Goal: Task Accomplishment & Management: Manage account settings

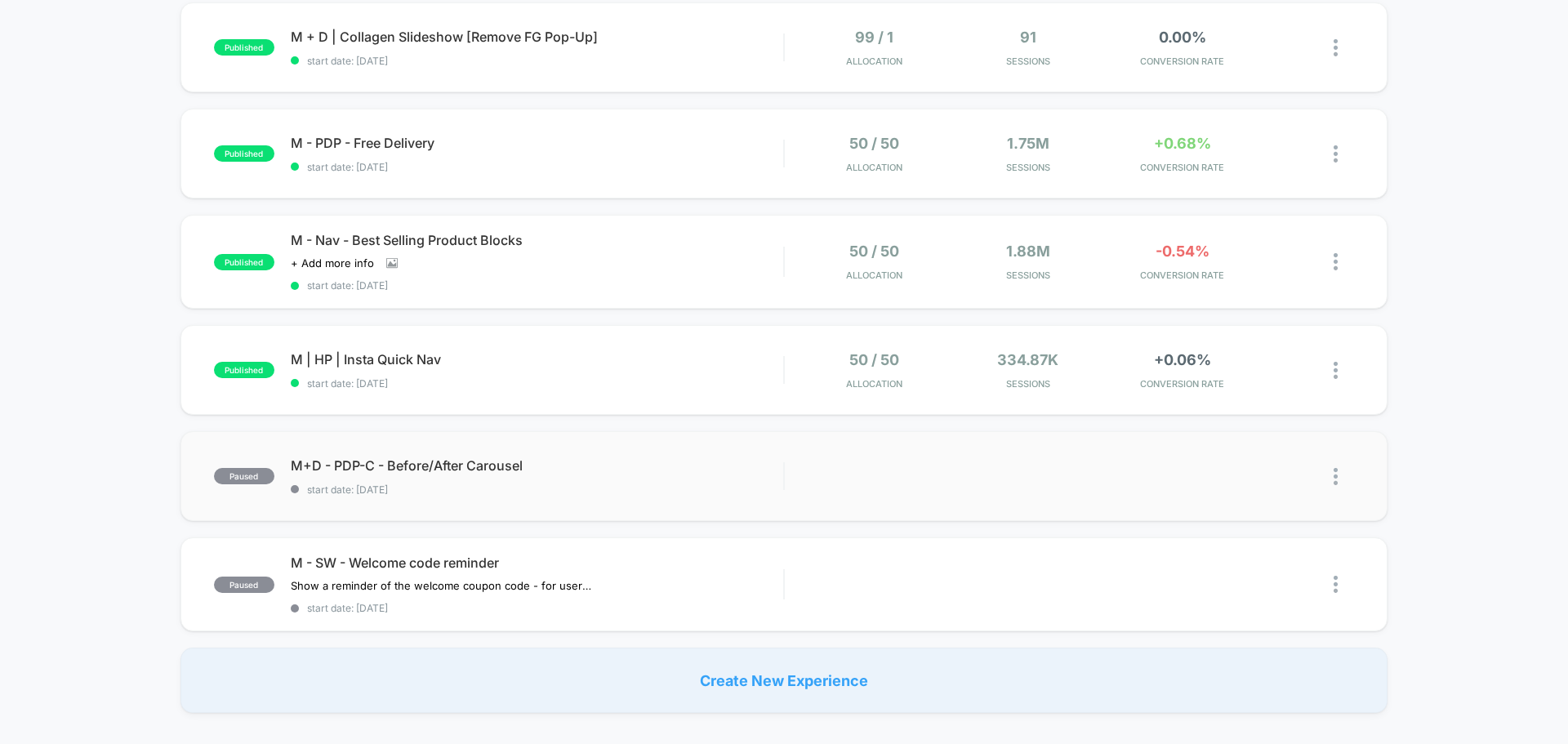
scroll to position [899, 0]
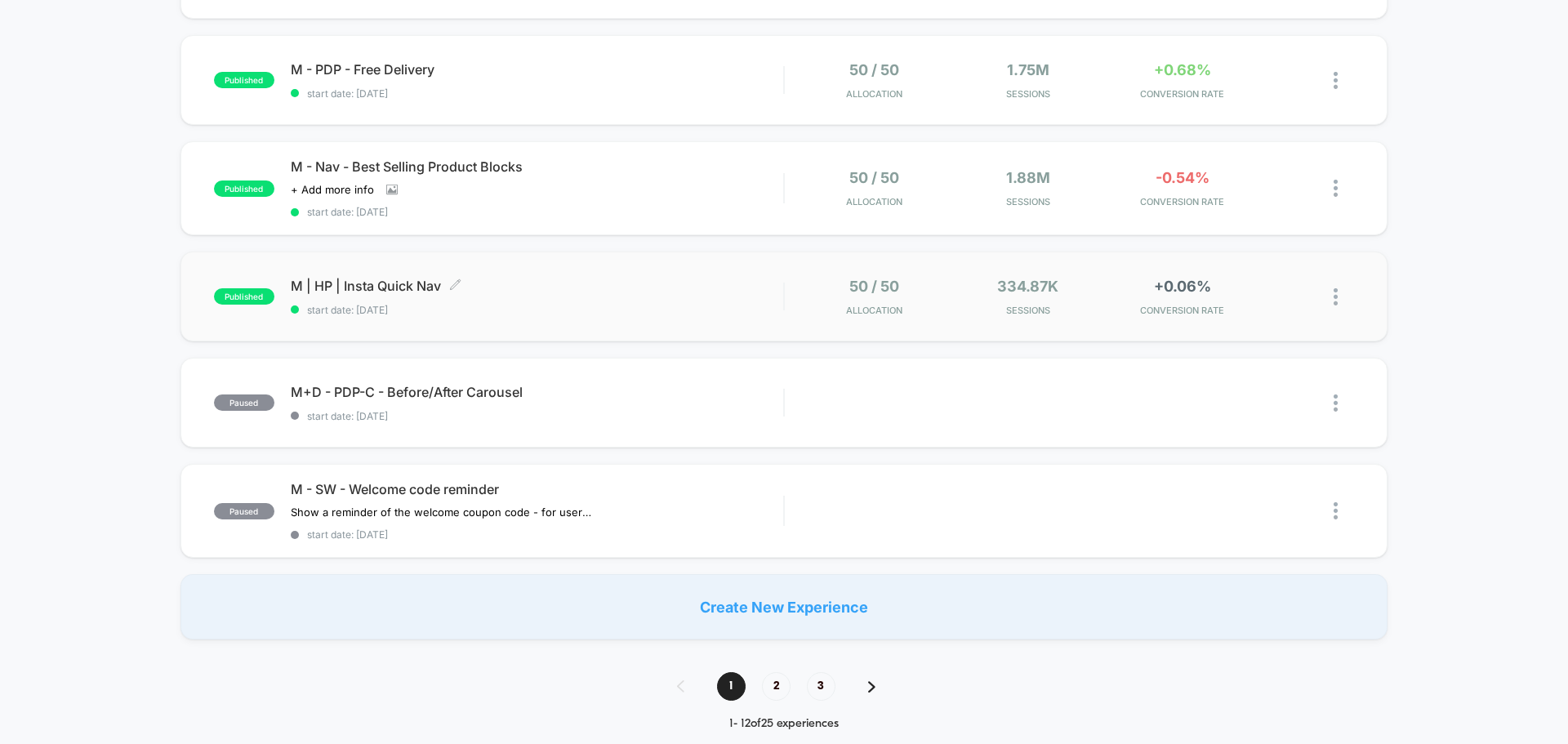
click at [586, 305] on span "start date: [DATE]" at bounding box center [537, 310] width 493 height 13
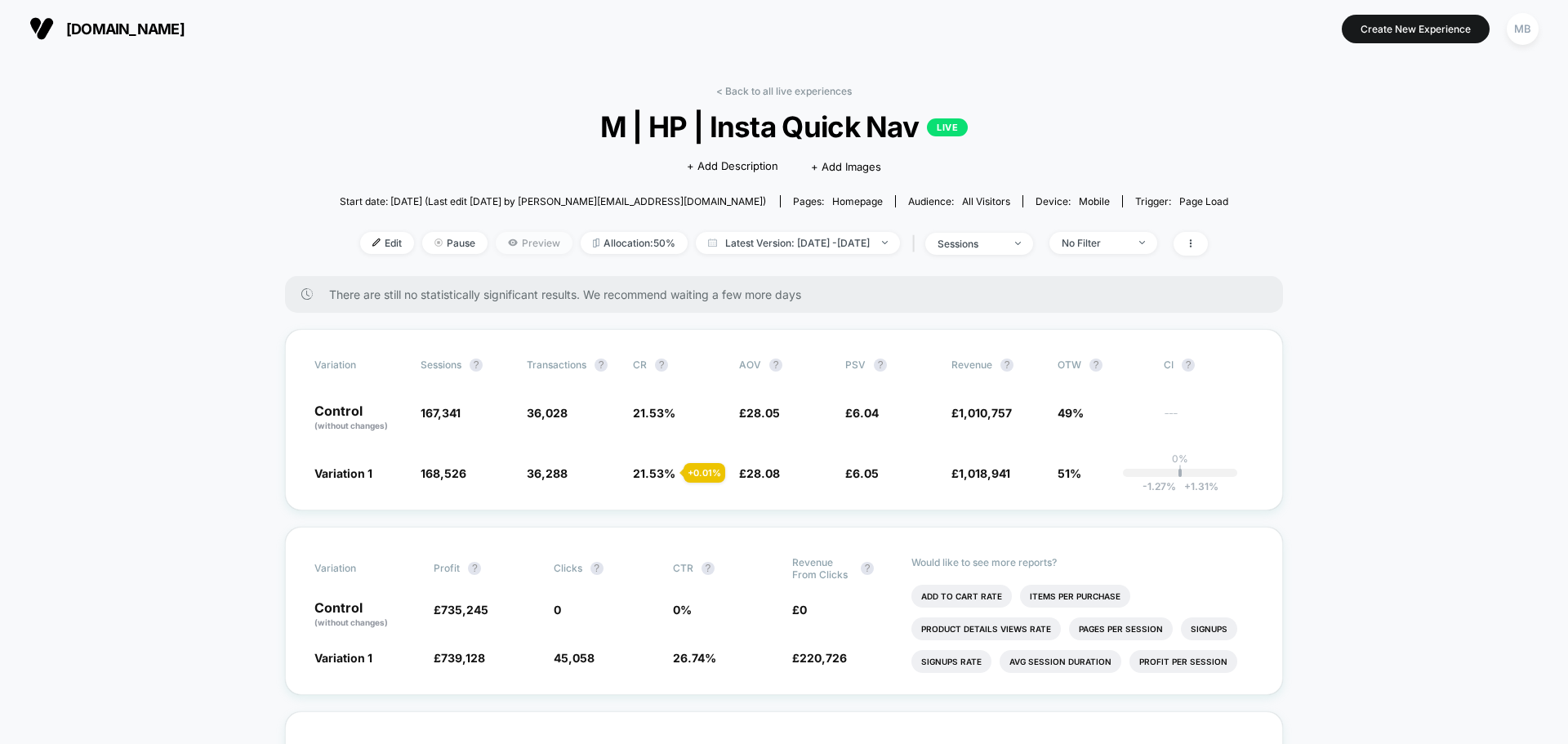
click at [507, 242] on span "Preview" at bounding box center [533, 243] width 76 height 22
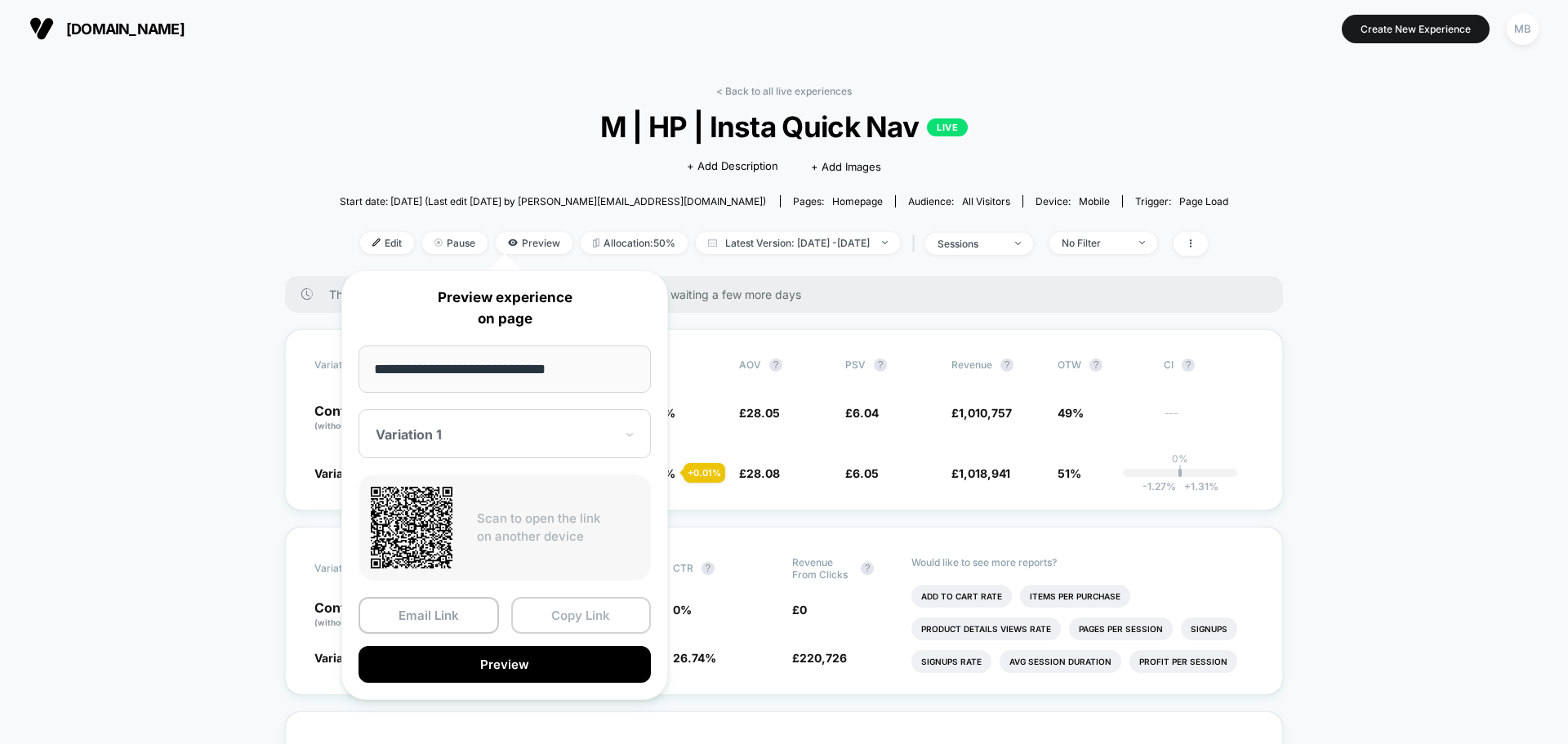
click at [590, 619] on button "Copy Link" at bounding box center [581, 615] width 140 height 37
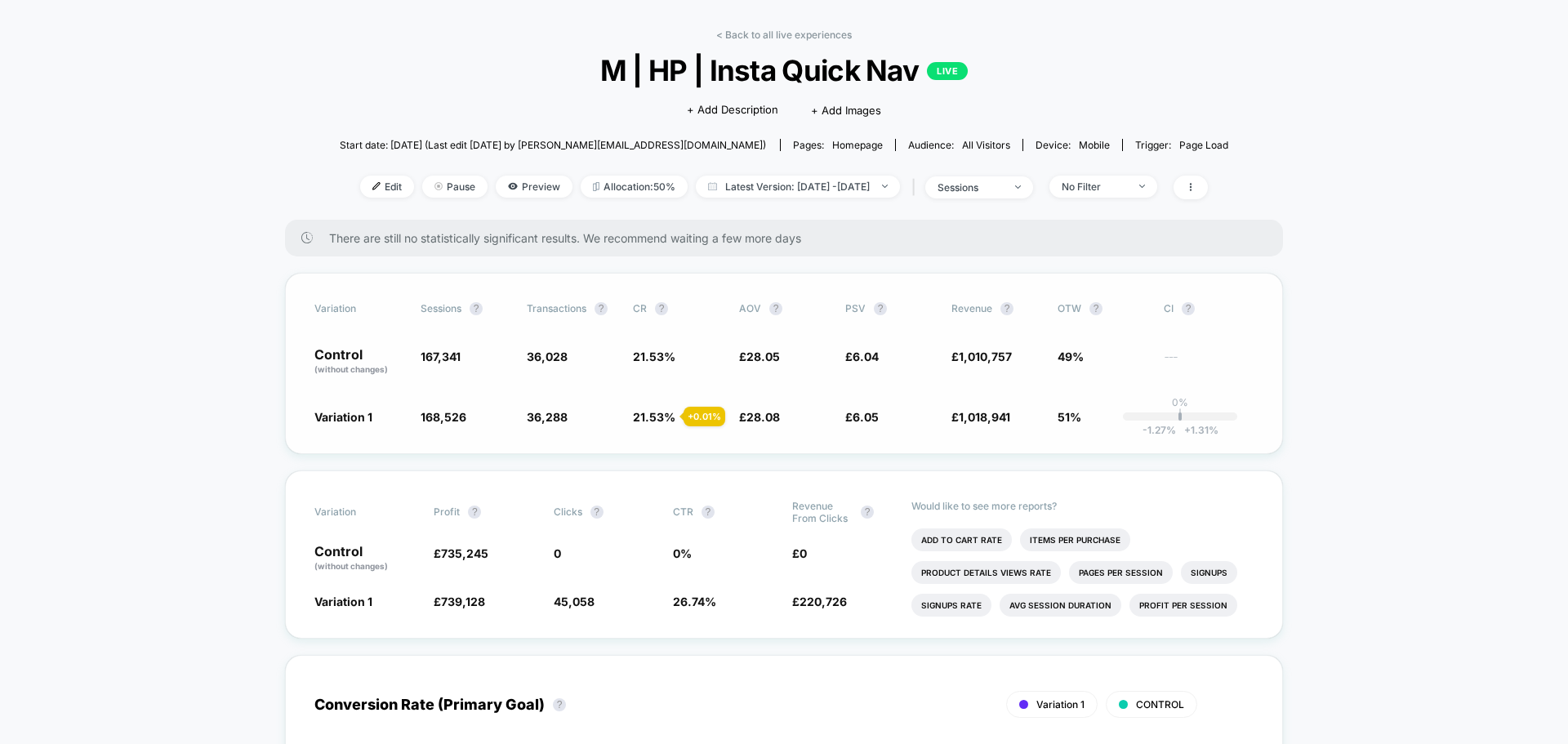
scroll to position [82, 0]
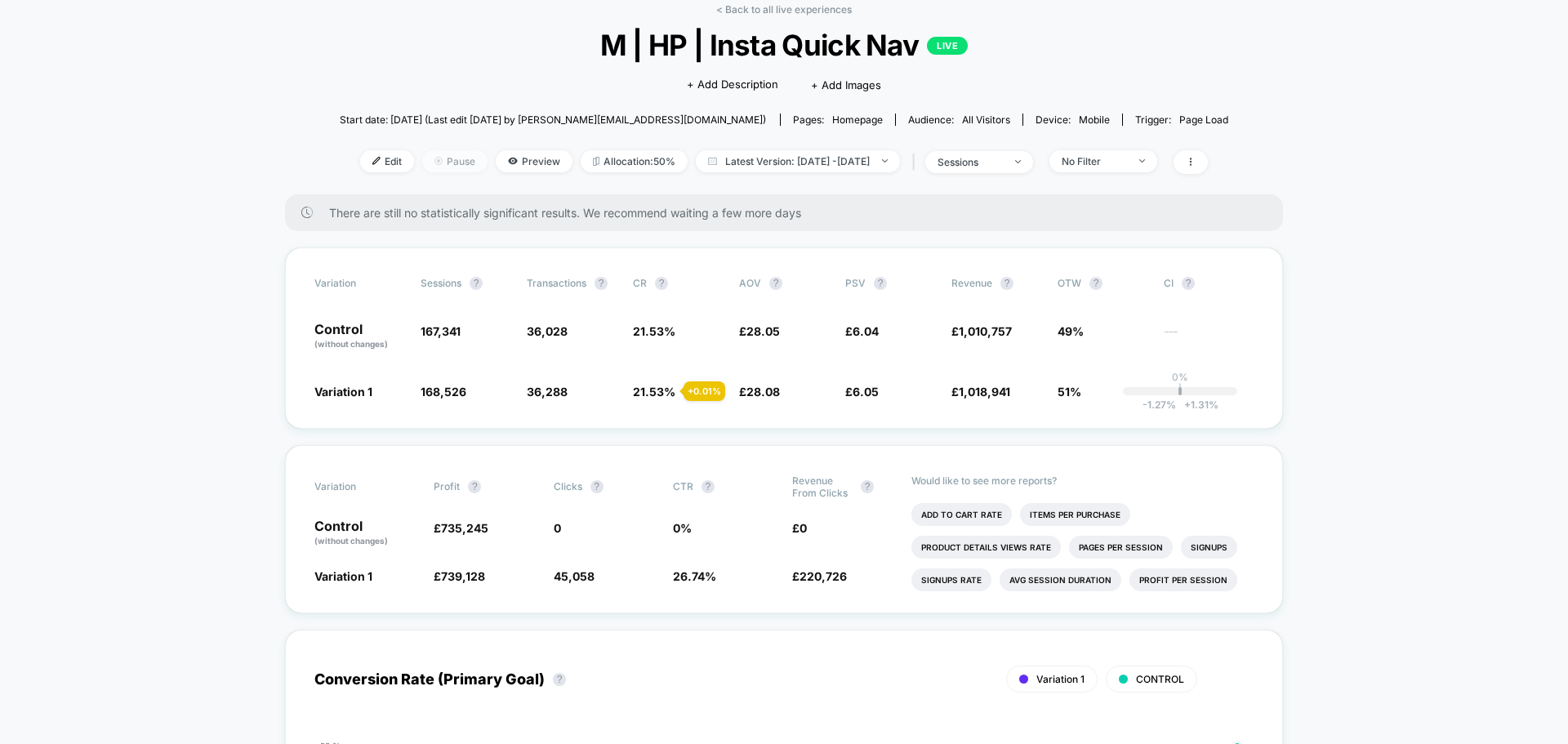
click at [422, 168] on span "Pause" at bounding box center [454, 161] width 66 height 22
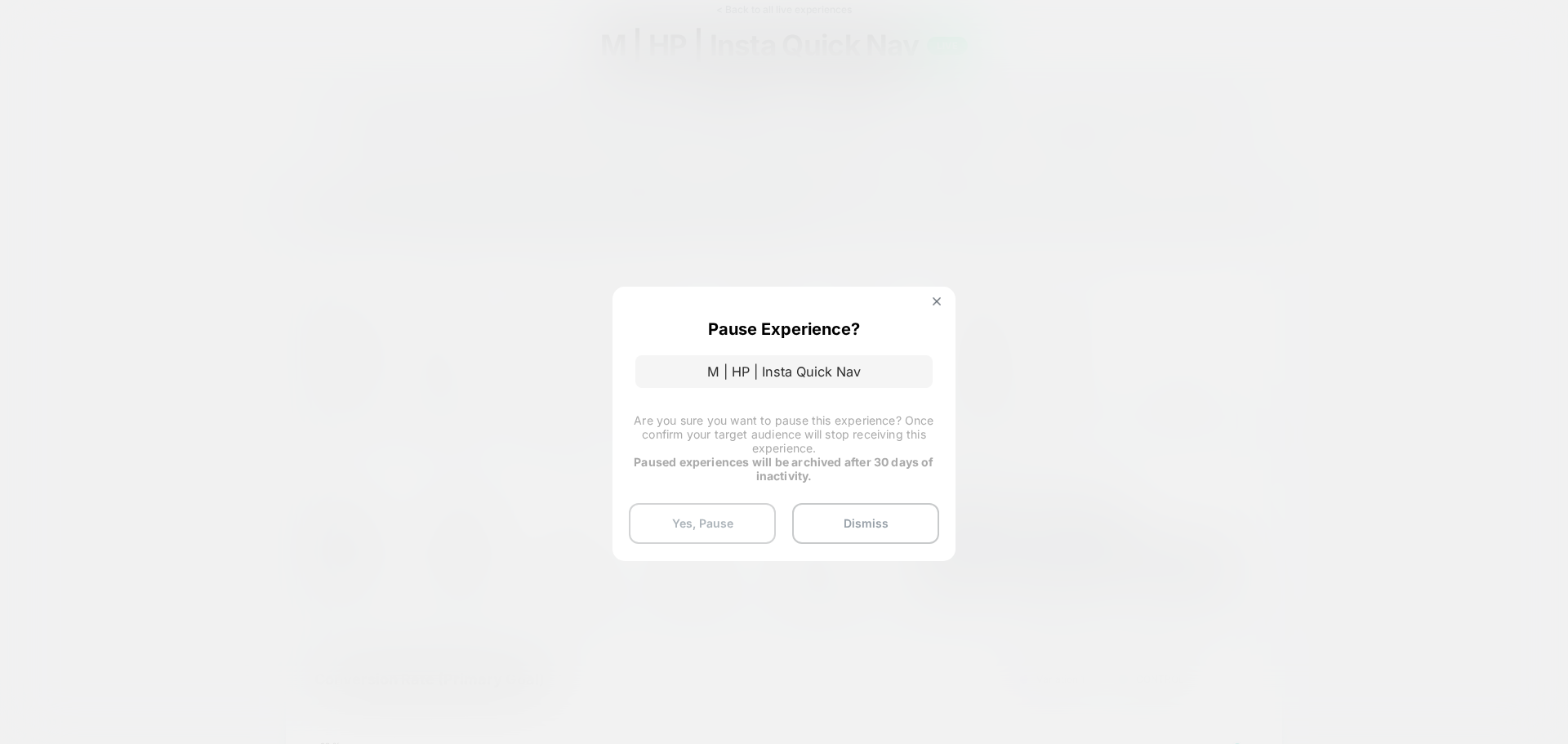
click at [676, 530] on button "Yes, Pause" at bounding box center [702, 523] width 147 height 40
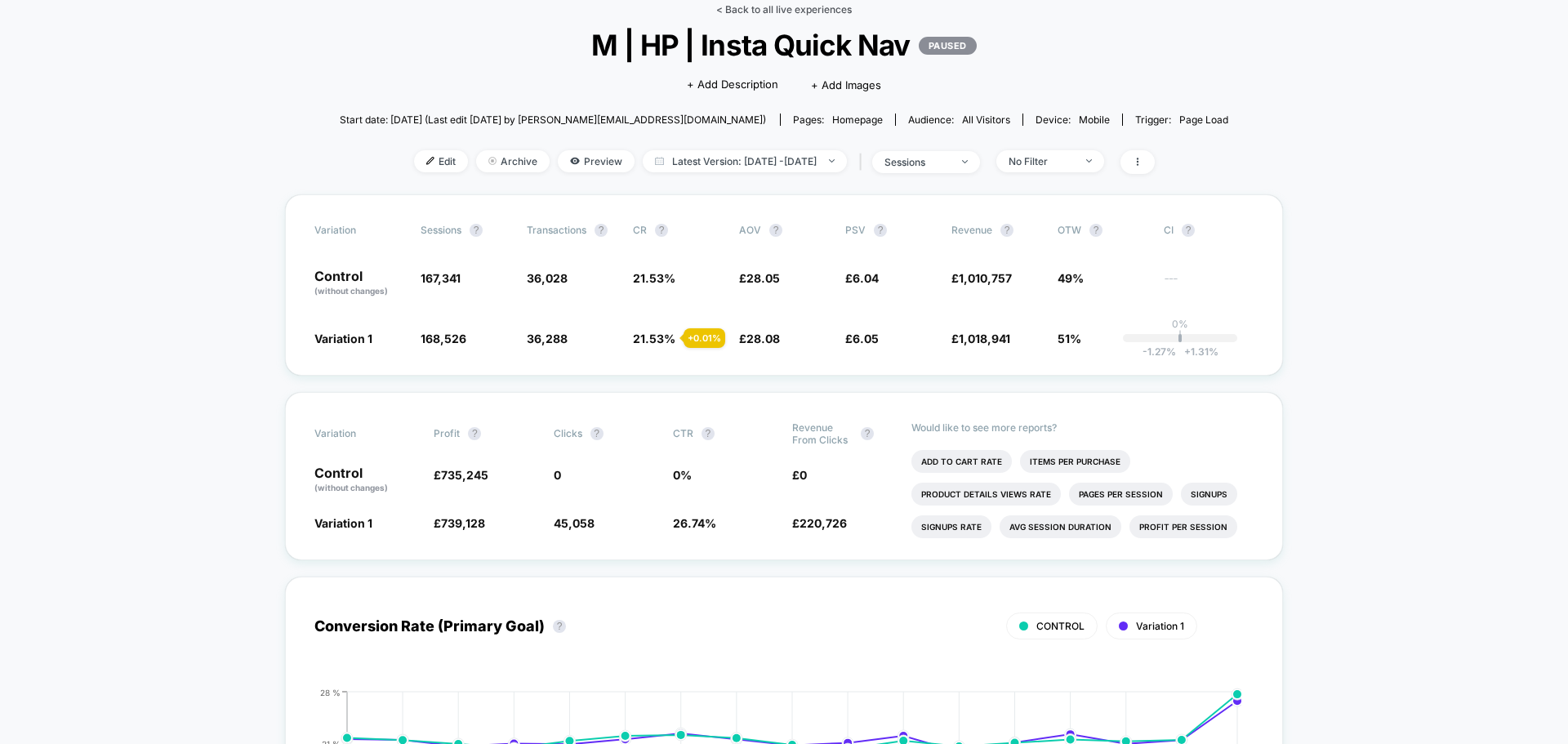
click at [841, 10] on link "< Back to all live experiences" at bounding box center [784, 10] width 136 height 13
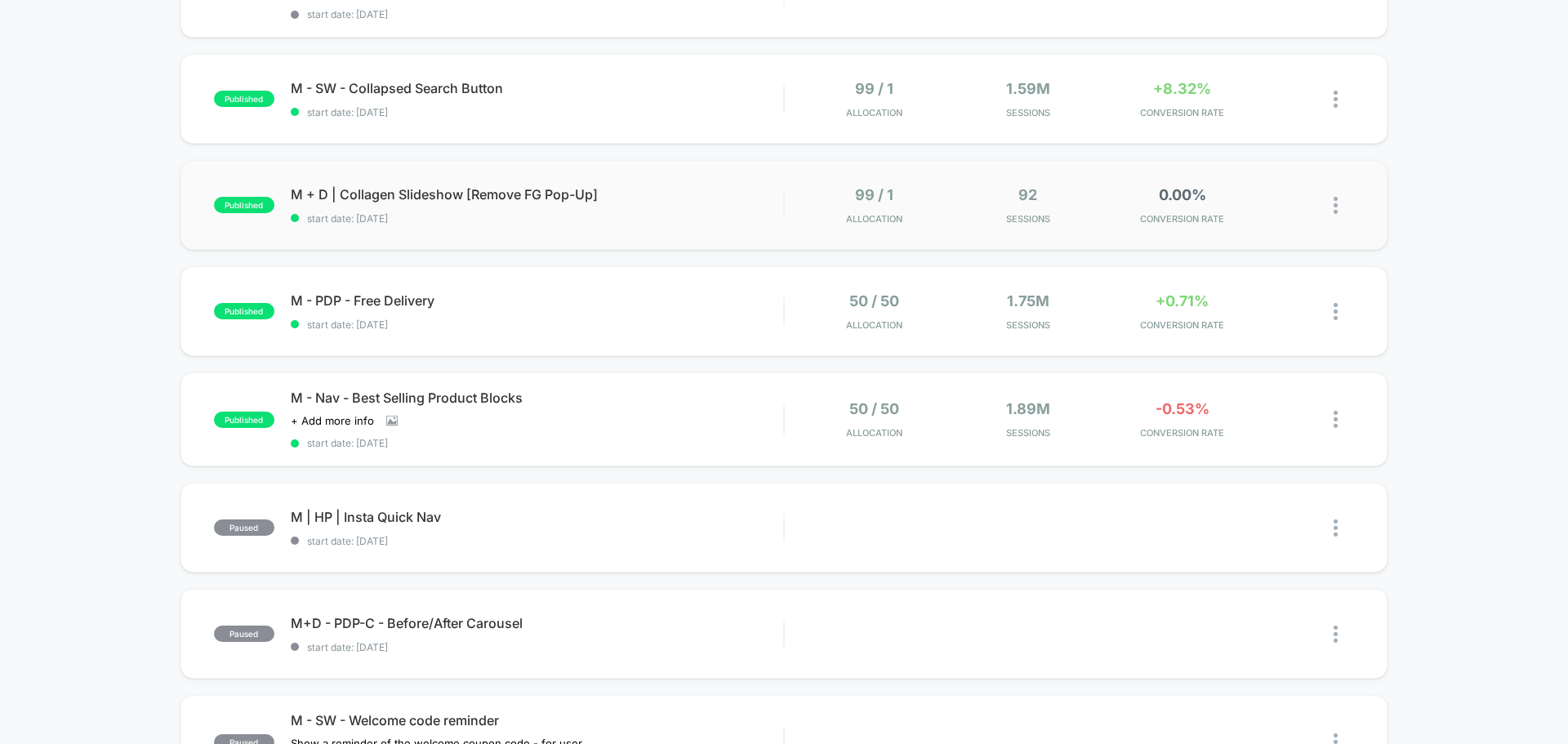
scroll to position [817, 0]
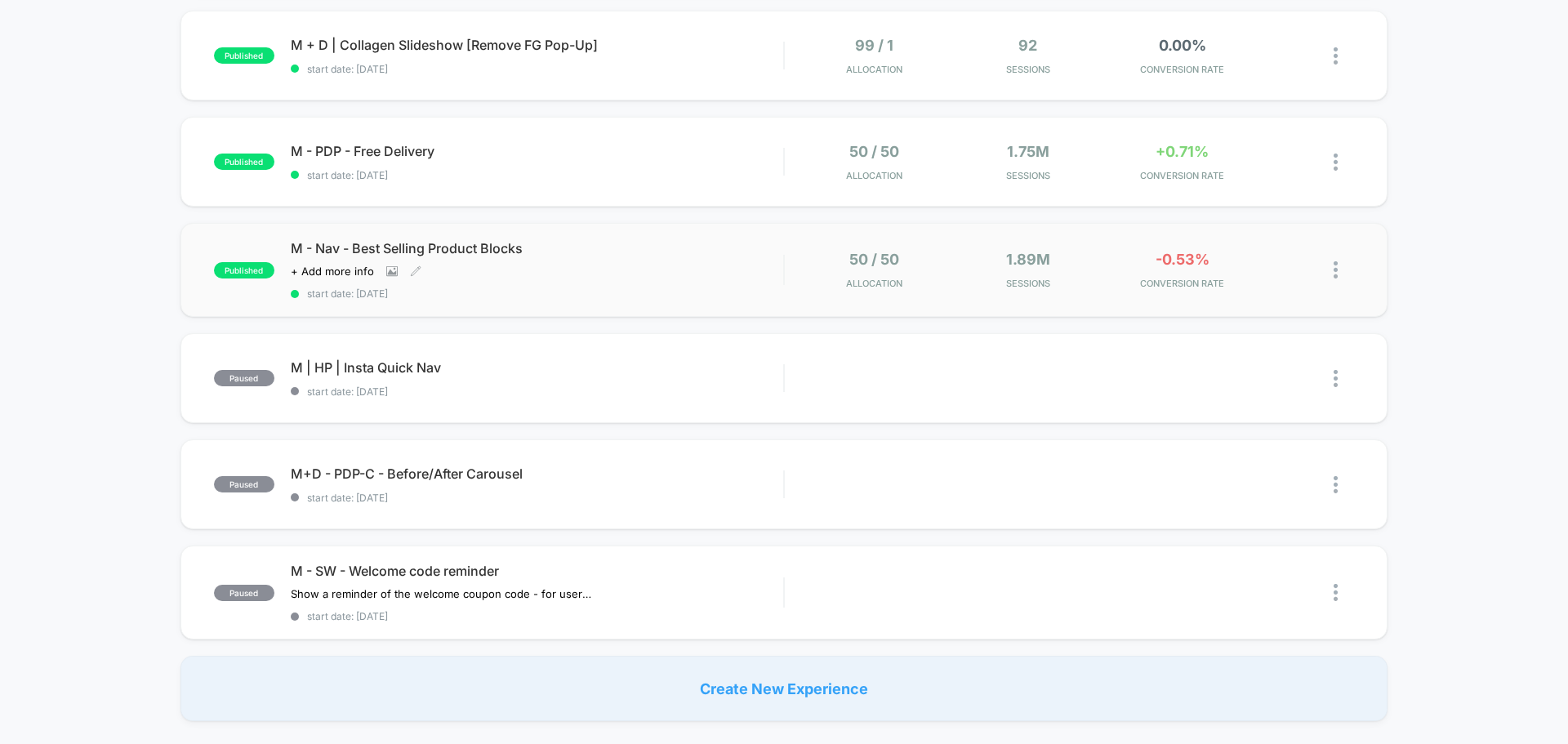
click at [524, 264] on div "M - Nav - Best Selling Product Blocks Click to view images Click to edit experi…" at bounding box center [537, 270] width 493 height 59
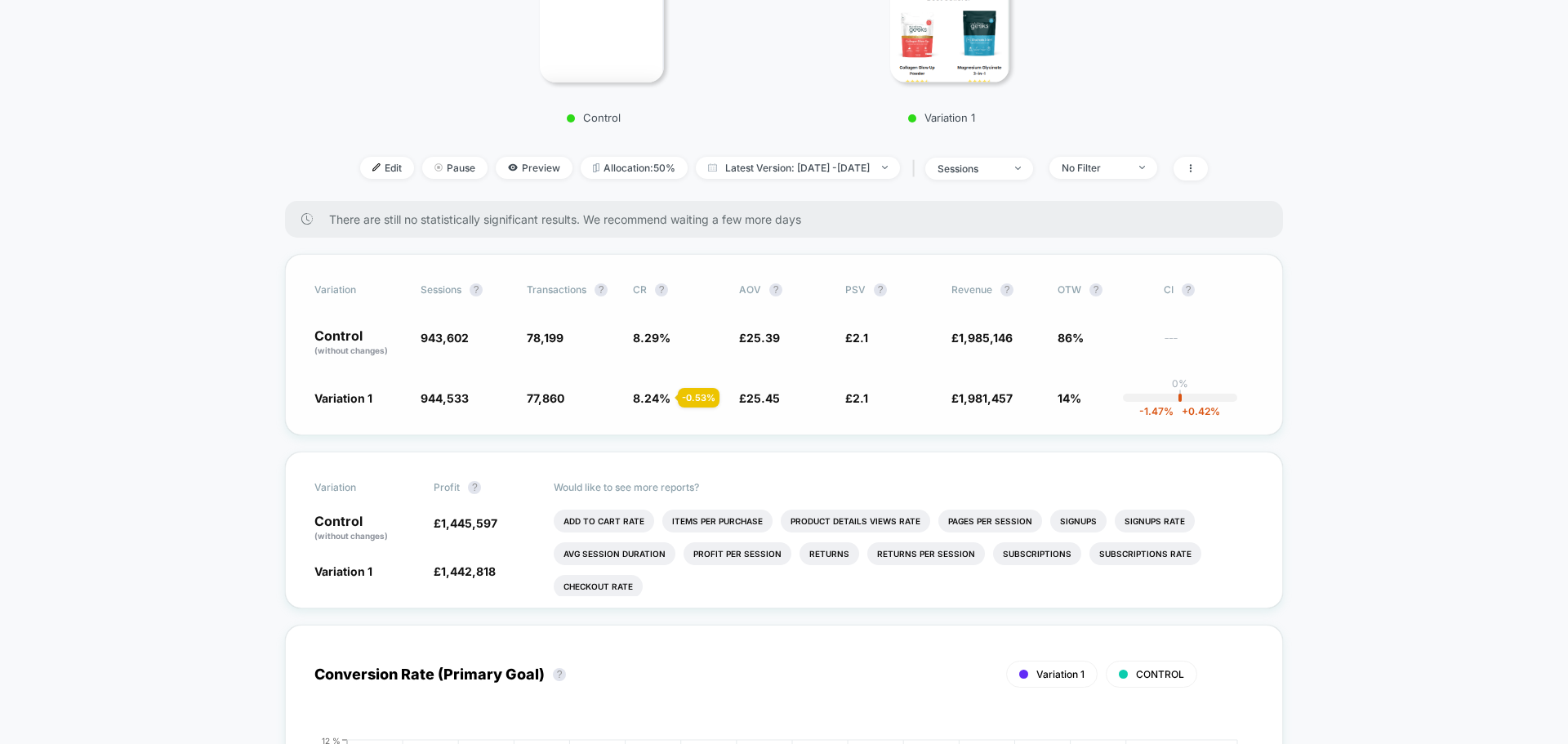
scroll to position [408, 0]
